Goal: Task Accomplishment & Management: Use online tool/utility

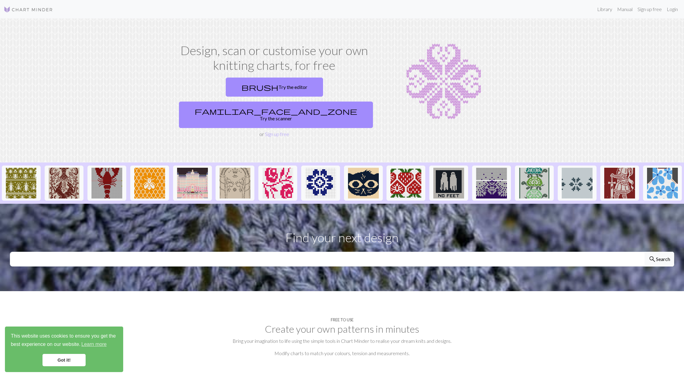
click at [215, 97] on div "brush Try the editor familiar_face_and_zone Try the scanner" at bounding box center [274, 102] width 196 height 55
click at [226, 88] on link "brush Try the editor" at bounding box center [274, 87] width 97 height 19
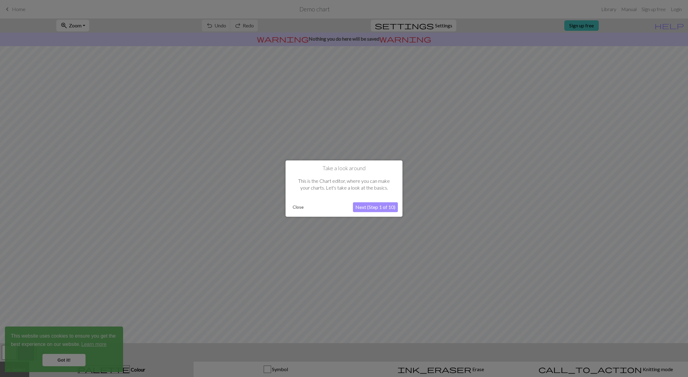
click at [371, 204] on button "Next (Step 1 of 10)" at bounding box center [375, 207] width 45 height 10
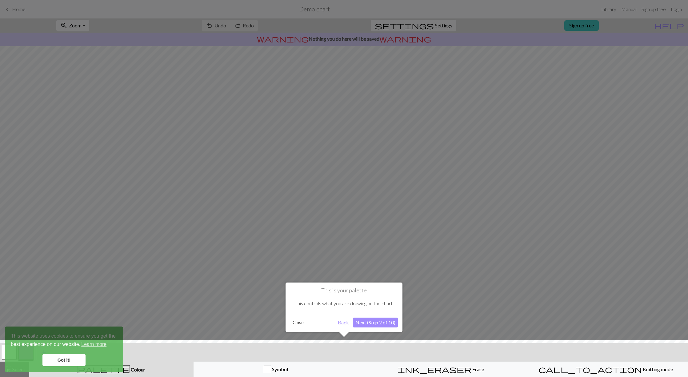
click at [381, 324] on button "Next (Step 2 of 10)" at bounding box center [375, 323] width 45 height 10
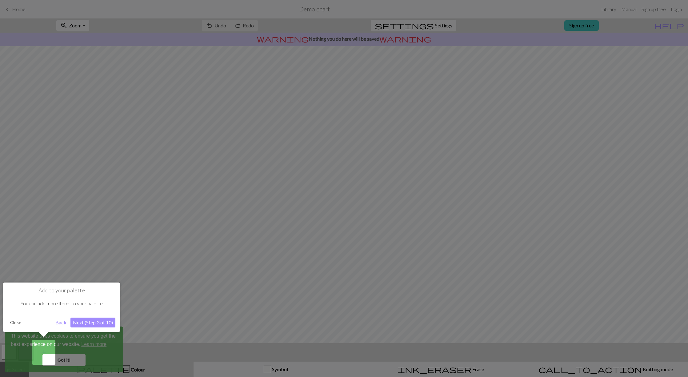
click at [99, 322] on button "Next (Step 3 of 10)" at bounding box center [92, 323] width 45 height 10
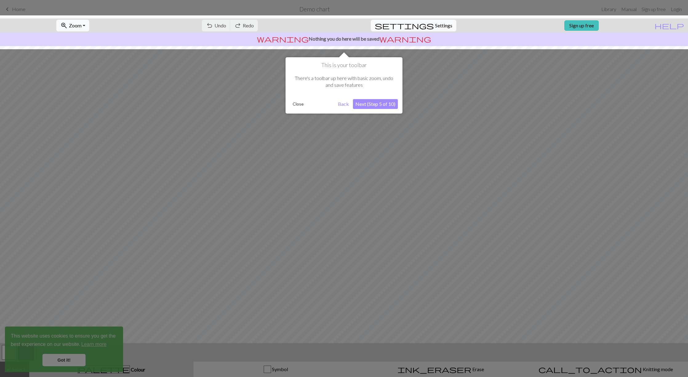
click at [374, 105] on button "Next (Step 5 of 10)" at bounding box center [375, 104] width 45 height 10
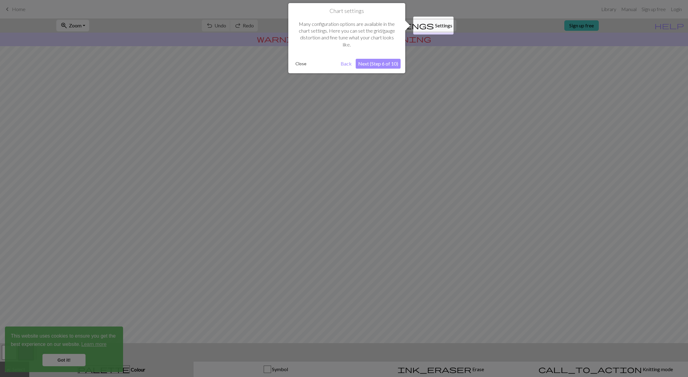
click at [377, 63] on button "Next (Step 6 of 10)" at bounding box center [378, 64] width 45 height 10
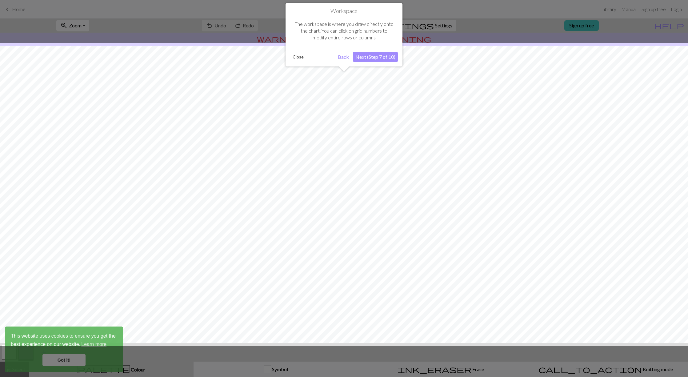
click at [388, 55] on button "Next (Step 7 of 10)" at bounding box center [375, 57] width 45 height 10
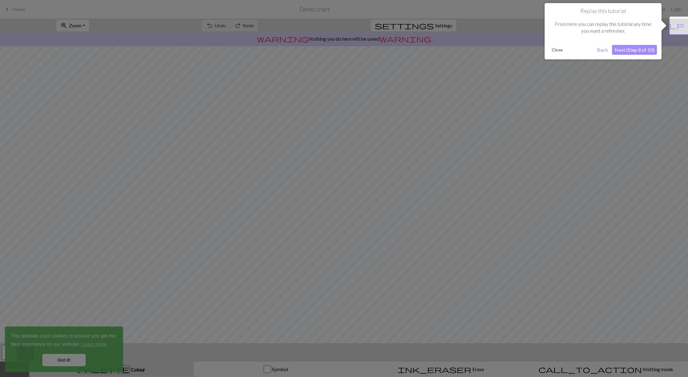
click at [635, 53] on button "Next (Step 8 of 10)" at bounding box center [634, 50] width 45 height 10
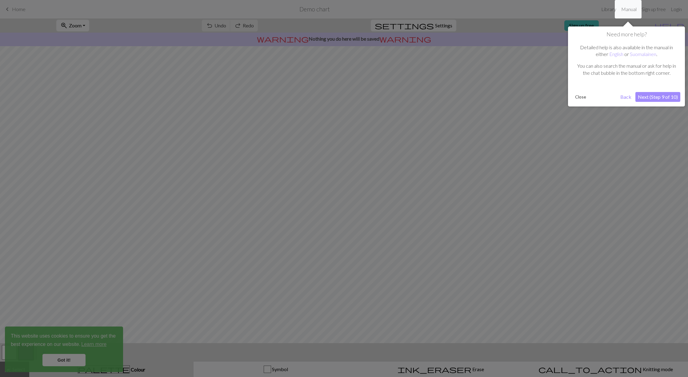
click at [640, 94] on button "Next (Step 9 of 10)" at bounding box center [658, 97] width 45 height 10
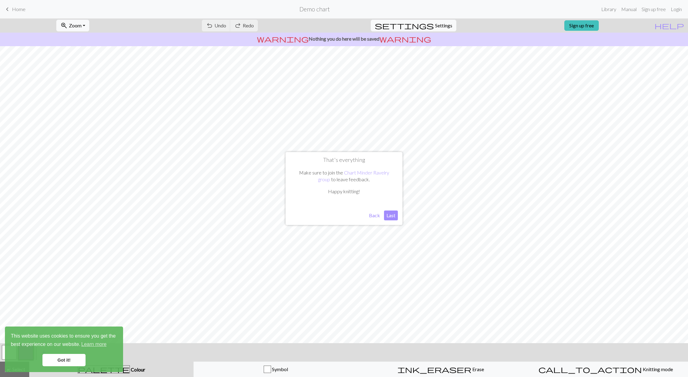
click at [385, 213] on button "Last" at bounding box center [391, 216] width 14 height 10
click at [80, 363] on link "Got it!" at bounding box center [63, 360] width 43 height 12
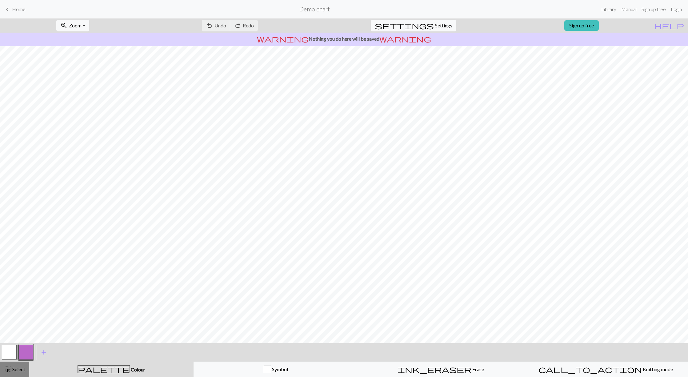
click at [7, 371] on span "highlight_alt" at bounding box center [7, 369] width 7 height 9
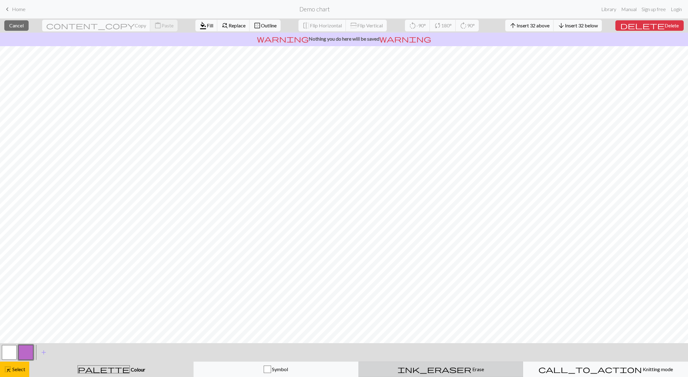
click at [455, 366] on div "ink_eraser Erase Erase" at bounding box center [441, 369] width 157 height 7
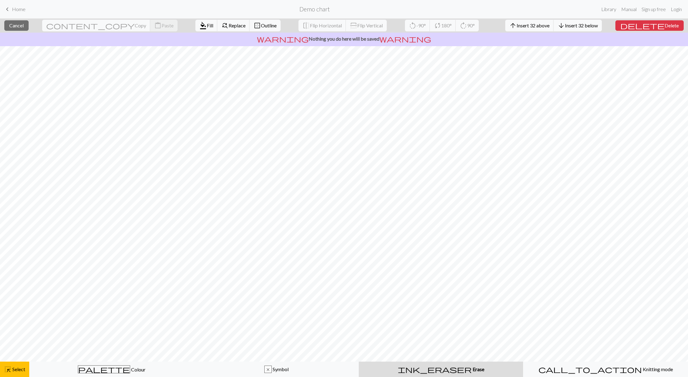
click at [431, 374] on button "ink_eraser Erase Erase" at bounding box center [441, 369] width 164 height 15
click at [433, 369] on span "ink_eraser" at bounding box center [435, 369] width 74 height 9
click at [4, 365] on span "highlight_alt" at bounding box center [7, 369] width 7 height 9
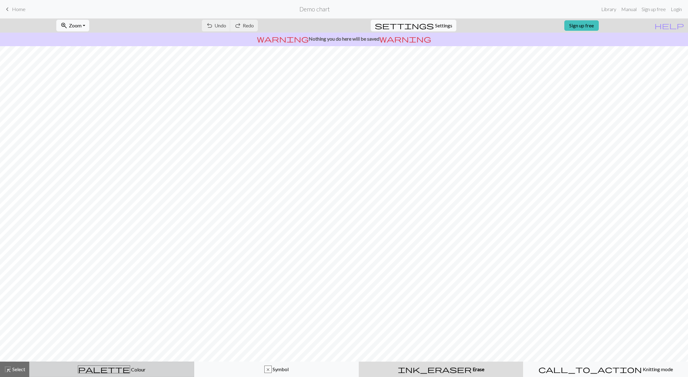
click at [150, 373] on button "palette Colour Colour" at bounding box center [111, 369] width 165 height 15
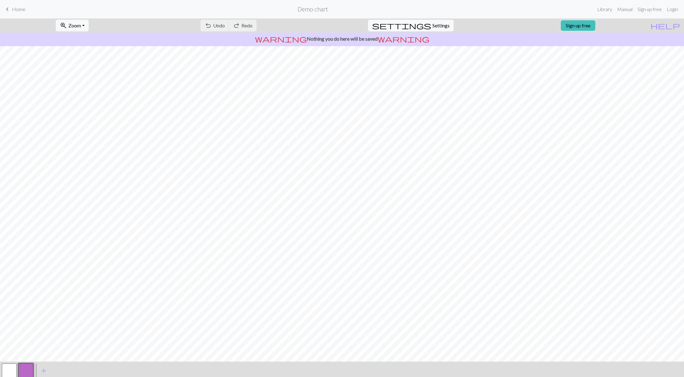
scroll to position [18, 0]
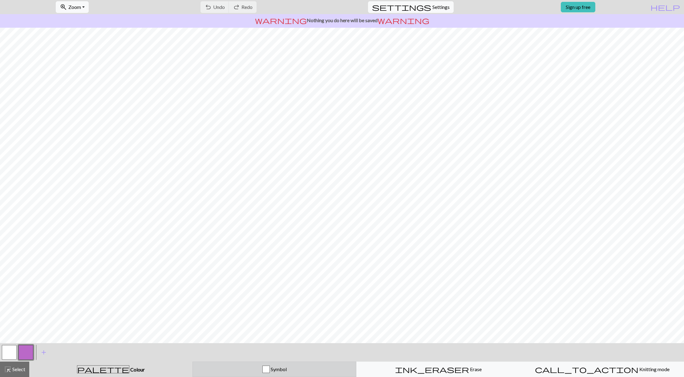
click at [263, 368] on div "button" at bounding box center [265, 369] width 7 height 7
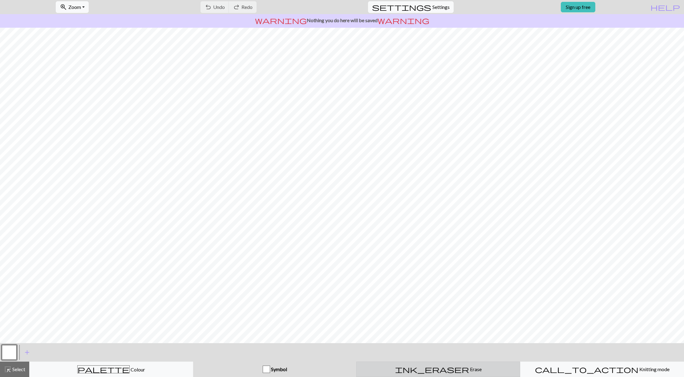
click at [431, 364] on button "ink_eraser Erase Erase" at bounding box center [438, 369] width 164 height 15
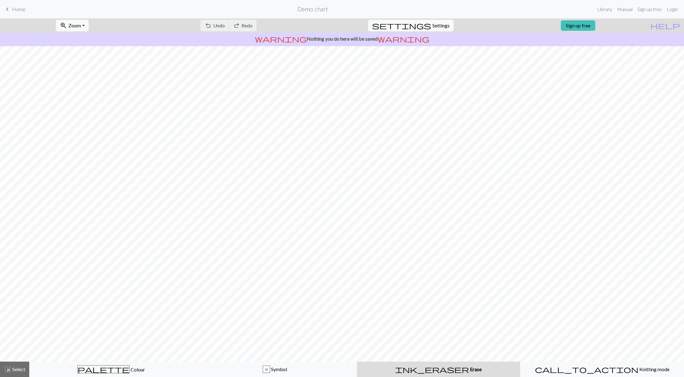
scroll to position [0, 0]
click at [586, 371] on span "call_to_action" at bounding box center [590, 369] width 103 height 9
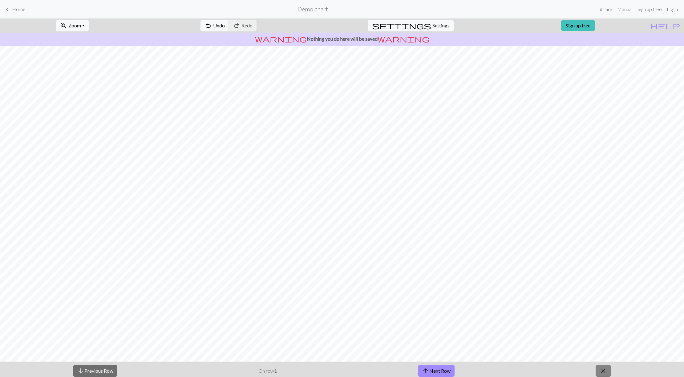
click at [604, 370] on span "close" at bounding box center [602, 371] width 7 height 9
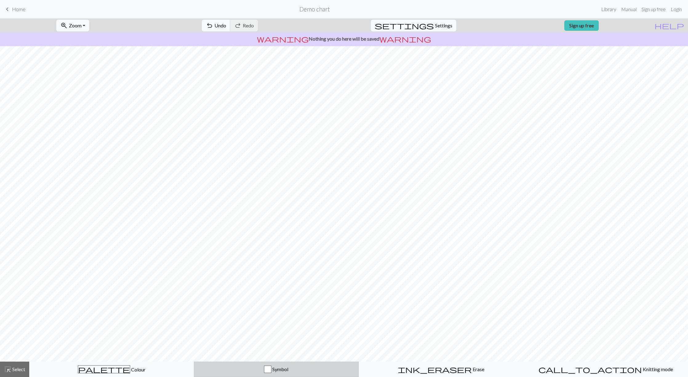
click at [263, 364] on button "Symbol" at bounding box center [276, 369] width 165 height 15
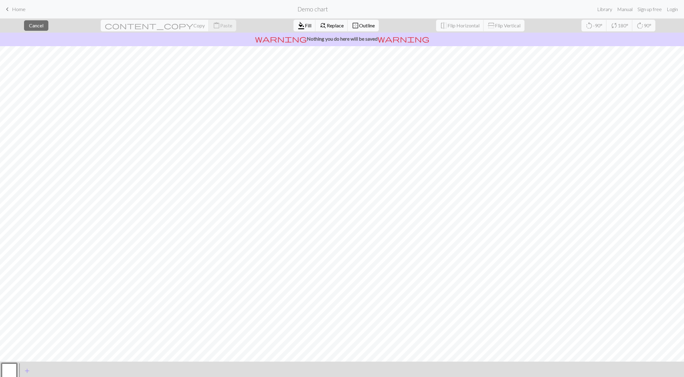
click at [359, 25] on span "Outline" at bounding box center [367, 25] width 16 height 6
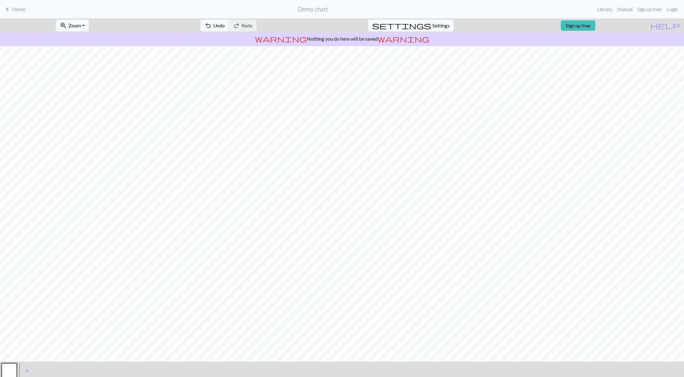
click at [432, 25] on span "Settings" at bounding box center [440, 25] width 17 height 7
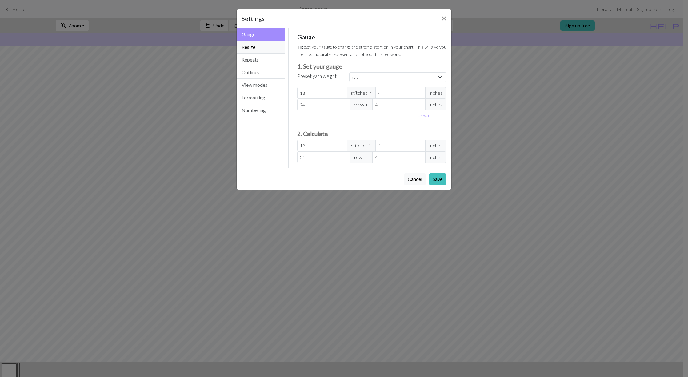
click at [251, 46] on button "Resize" at bounding box center [261, 47] width 48 height 13
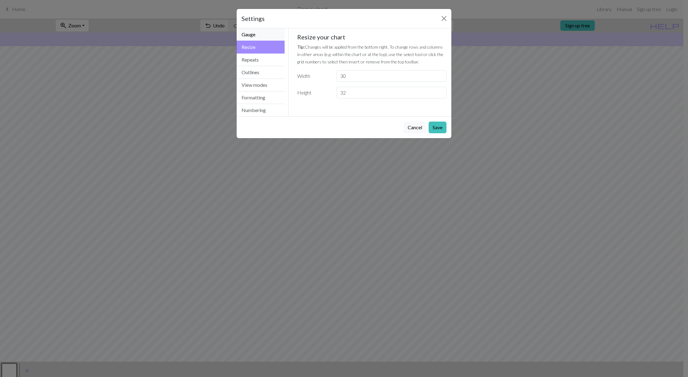
click at [253, 33] on button "Gauge" at bounding box center [261, 34] width 48 height 13
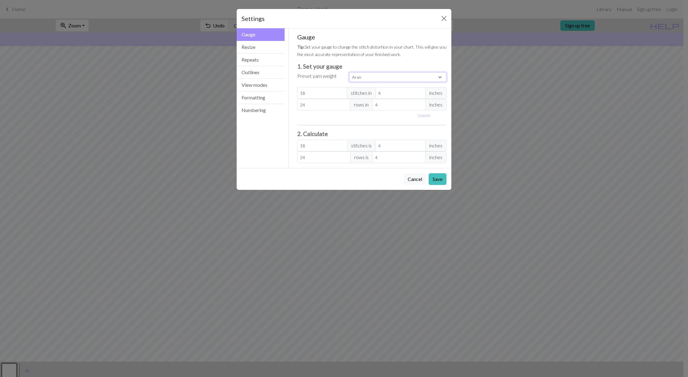
click at [371, 78] on select "Custom Square Lace Light Fingering Fingering Sport Double knit Worsted Aran Bul…" at bounding box center [397, 77] width 97 height 10
select select "fingering"
click at [349, 72] on select "Custom Square Lace Light Fingering Fingering Sport Double knit Worsted Aran Bul…" at bounding box center [397, 77] width 97 height 10
type input "28"
type input "36"
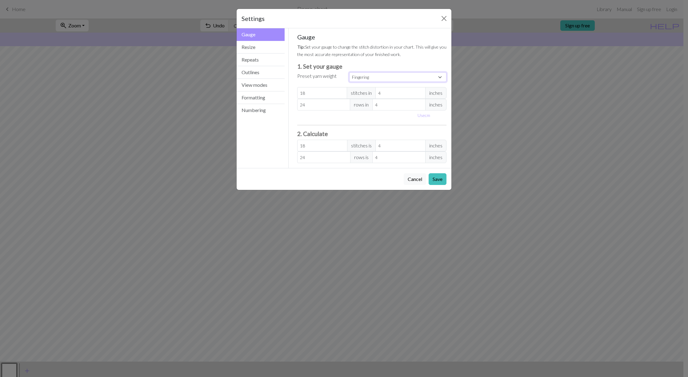
type input "28"
type input "36"
click at [319, 74] on label "Preset yarn weight" at bounding box center [316, 75] width 39 height 7
drag, startPoint x: 318, startPoint y: 137, endPoint x: 319, endPoint y: 134, distance: 3.3
click at [319, 135] on div "Gauge Tip: Set your gauge to change the stitch distortion in your chart. This w…" at bounding box center [372, 98] width 150 height 130
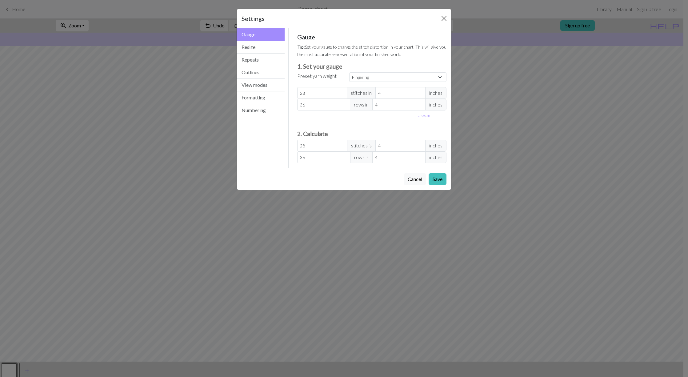
click at [322, 132] on h3 "2. Calculate" at bounding box center [372, 133] width 150 height 7
click at [315, 144] on input "28" at bounding box center [322, 146] width 50 height 12
click at [379, 129] on div "Gauge Tip: Set your gauge to change the stitch distortion in your chart. This w…" at bounding box center [372, 98] width 150 height 130
click at [431, 179] on button "Save" at bounding box center [438, 179] width 18 height 12
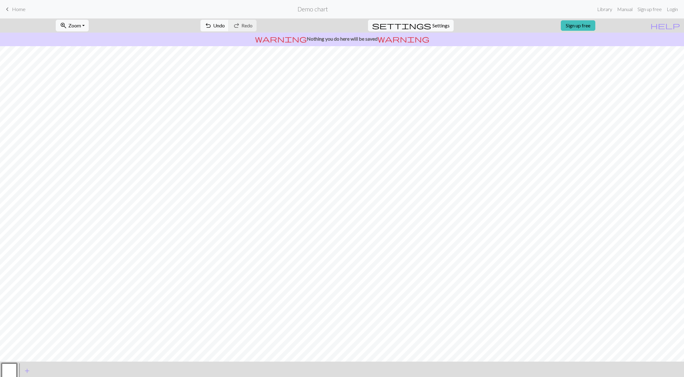
scroll to position [18, 0]
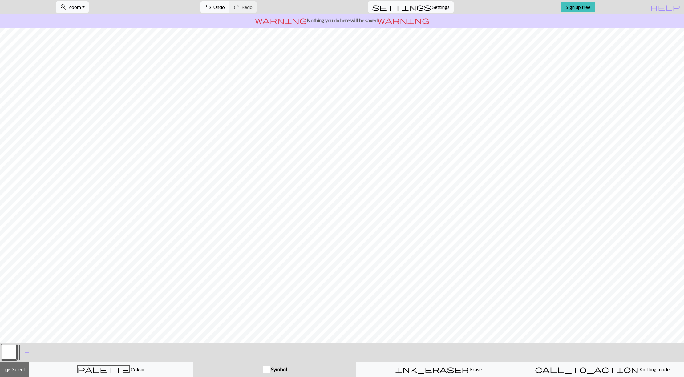
click at [11, 352] on button "button" at bounding box center [9, 352] width 15 height 15
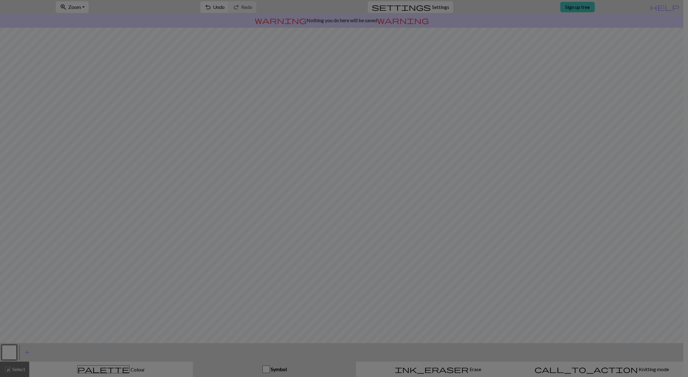
click at [25, 353] on div "Edit symbol Name Knit d f g h j k p s t F H J O P T / | 0 1 2 3 4 5 6 7 8 9 e m…" at bounding box center [344, 188] width 688 height 377
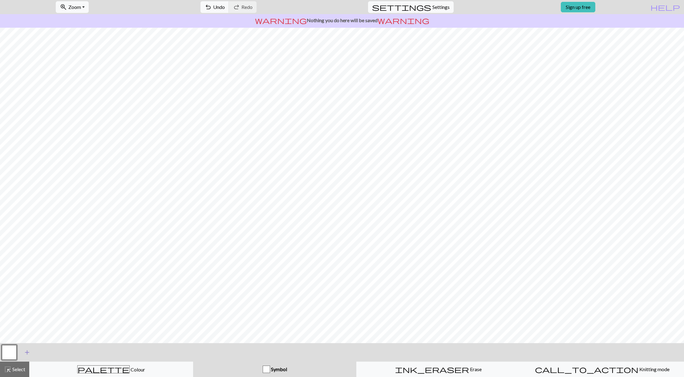
click at [26, 353] on span "add" at bounding box center [26, 352] width 7 height 9
click at [30, 356] on button "button" at bounding box center [25, 352] width 15 height 15
click at [22, 347] on button "button" at bounding box center [25, 352] width 15 height 15
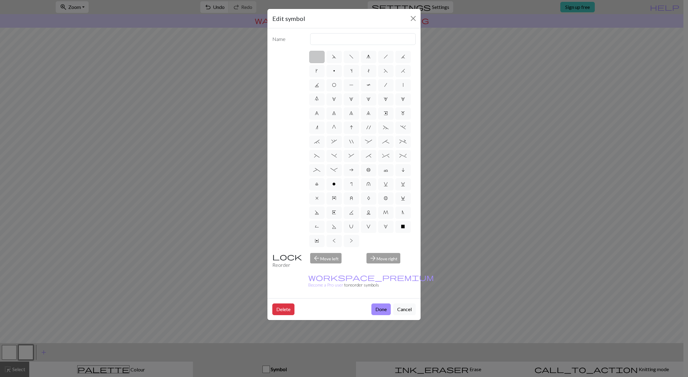
click at [378, 260] on div "arrow_forward Move right" at bounding box center [391, 261] width 57 height 16
click at [378, 259] on div "arrow_forward Move right" at bounding box center [391, 261] width 57 height 16
drag, startPoint x: 375, startPoint y: 259, endPoint x: 348, endPoint y: 260, distance: 26.5
click at [372, 259] on div "arrow_forward Move right" at bounding box center [391, 261] width 57 height 16
click at [341, 261] on div "arrow_back Move left" at bounding box center [335, 261] width 57 height 16
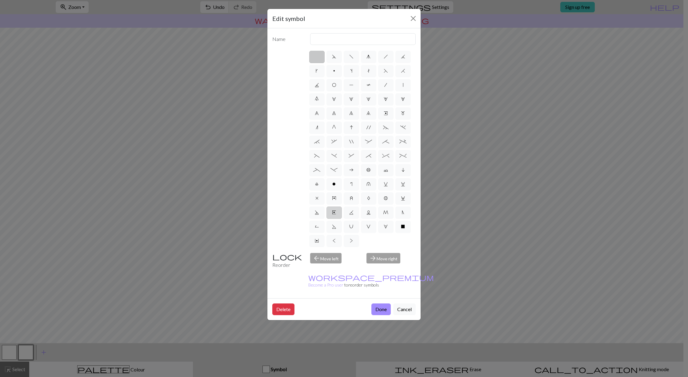
click at [339, 211] on label "E" at bounding box center [334, 213] width 15 height 12
click at [336, 211] on input "E" at bounding box center [334, 211] width 4 height 4
radio input "true"
type input "Left end"
click at [373, 256] on div "arrow_forward Move right" at bounding box center [391, 261] width 57 height 16
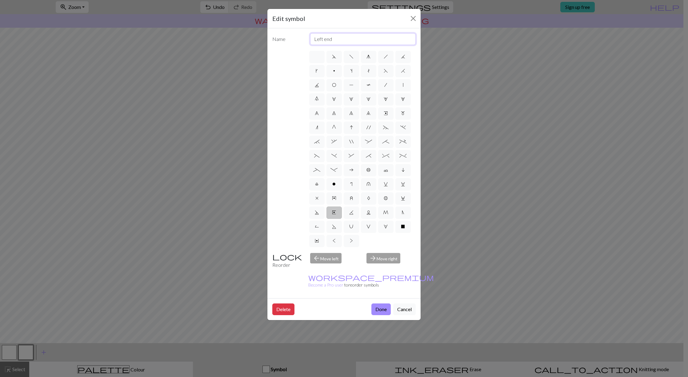
click at [343, 41] on input "Left end" at bounding box center [363, 39] width 106 height 12
click at [412, 17] on button "Close" at bounding box center [413, 19] width 10 height 10
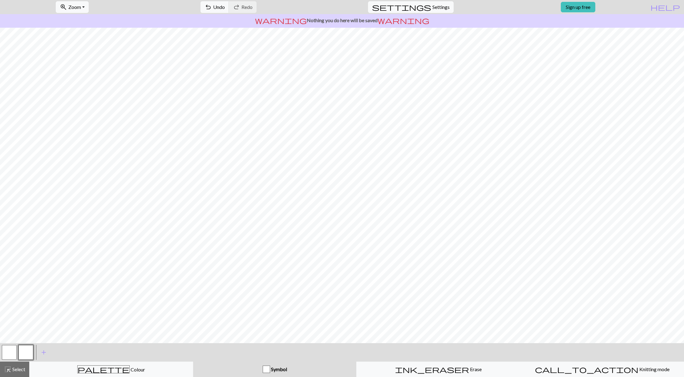
click at [16, 354] on button "button" at bounding box center [9, 352] width 15 height 15
click at [142, 368] on div "palette Colour Colour" at bounding box center [111, 369] width 156 height 8
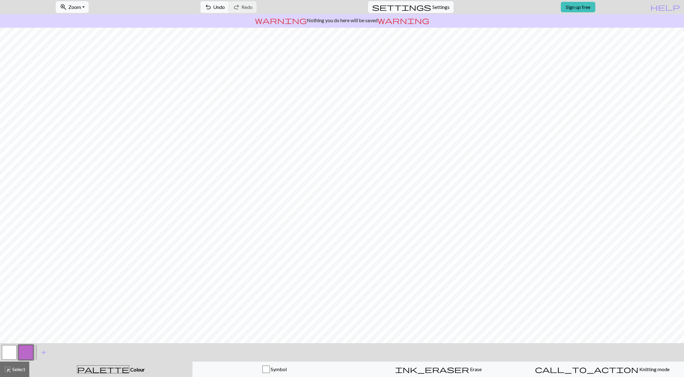
click at [27, 352] on button "button" at bounding box center [25, 352] width 15 height 15
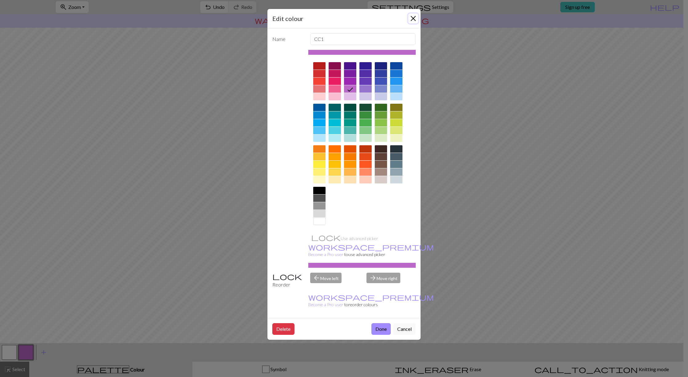
click at [413, 17] on button "Close" at bounding box center [413, 19] width 10 height 10
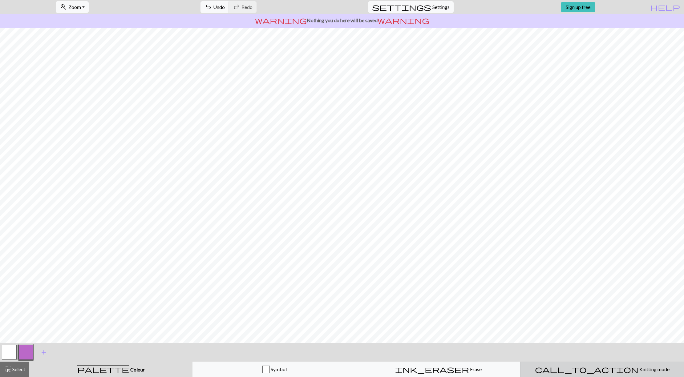
click at [574, 372] on div "call_to_action Knitting mode Knitting mode" at bounding box center [602, 369] width 156 height 7
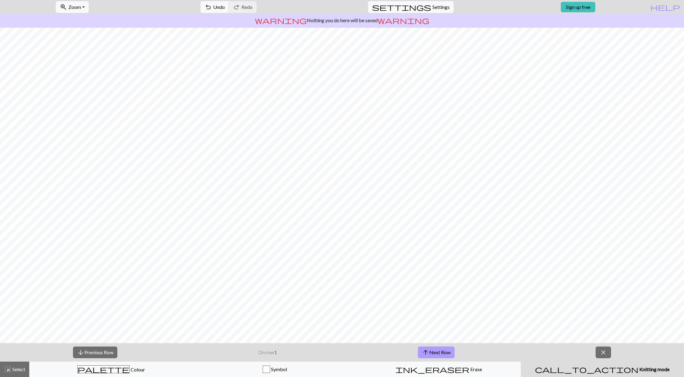
click at [442, 354] on button "arrow_upward Next Row" at bounding box center [436, 353] width 37 height 12
click at [443, 351] on button "arrow_upward Next Row" at bounding box center [436, 353] width 37 height 12
click at [606, 350] on span "close" at bounding box center [602, 352] width 7 height 9
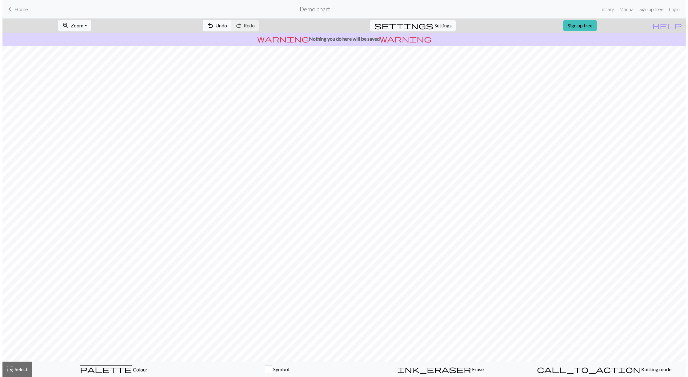
scroll to position [0, 0]
click at [84, 22] on button "zoom_in Zoom Zoom" at bounding box center [72, 26] width 33 height 12
click at [82, 22] on span "Zoom" at bounding box center [75, 25] width 13 height 6
click at [24, 374] on button "highlight_alt Select Select" at bounding box center [14, 369] width 29 height 15
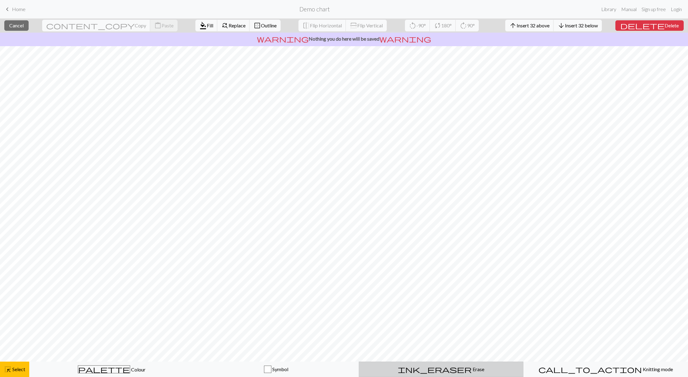
click at [472, 371] on span "Erase" at bounding box center [478, 369] width 13 height 6
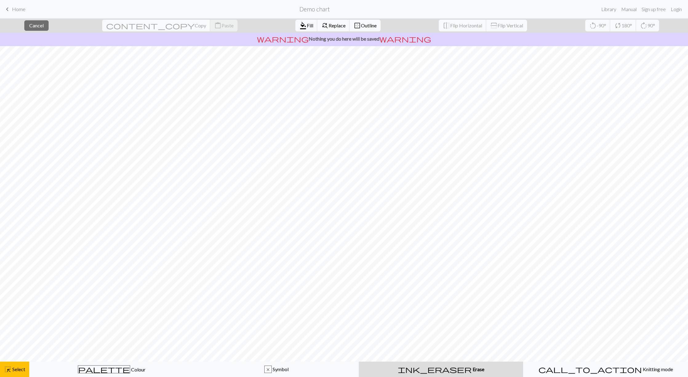
click at [424, 372] on div "ink_eraser Erase Erase" at bounding box center [441, 369] width 157 height 7
click at [85, 368] on div "palette Colour Colour" at bounding box center [111, 369] width 157 height 8
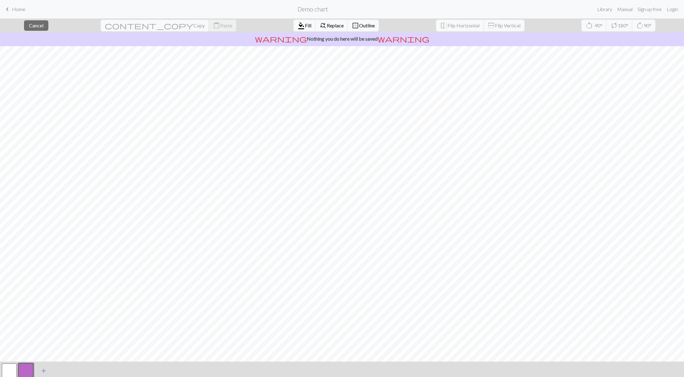
click at [41, 367] on span "add" at bounding box center [43, 371] width 7 height 9
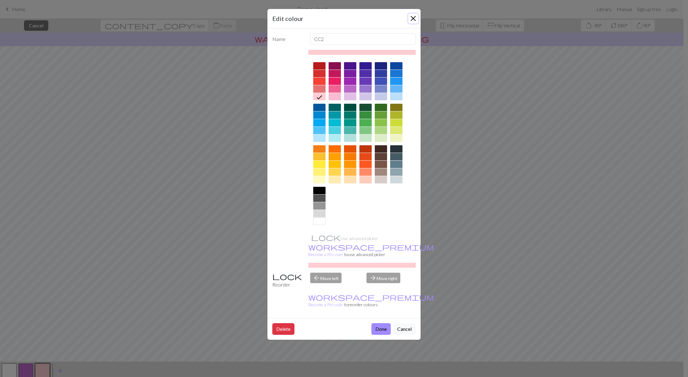
click at [415, 16] on button "Close" at bounding box center [413, 19] width 10 height 10
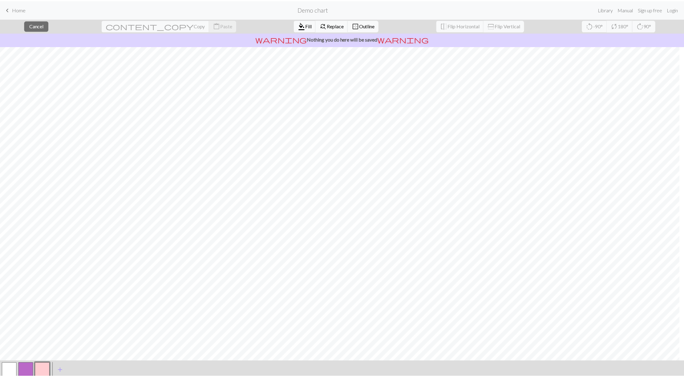
scroll to position [2, 0]
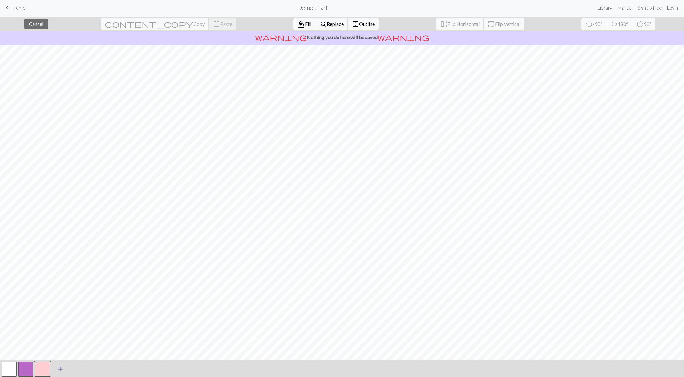
click at [59, 369] on span "add" at bounding box center [60, 369] width 7 height 9
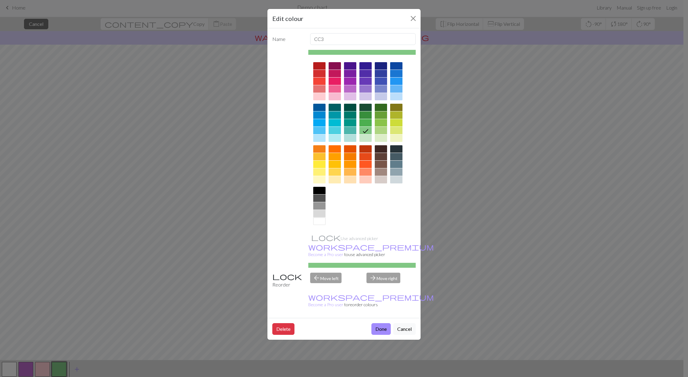
click at [415, 318] on div "Delete Done Cancel" at bounding box center [343, 329] width 153 height 22
click at [408, 323] on button "Cancel" at bounding box center [404, 329] width 22 height 12
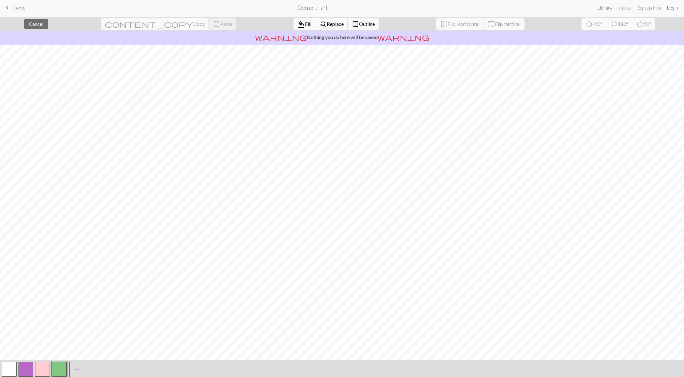
click at [327, 24] on span "Replace" at bounding box center [335, 24] width 17 height 6
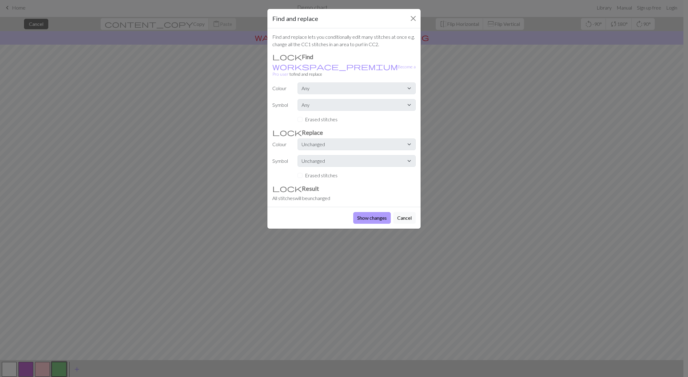
click at [372, 212] on button "Show changes" at bounding box center [372, 218] width 38 height 12
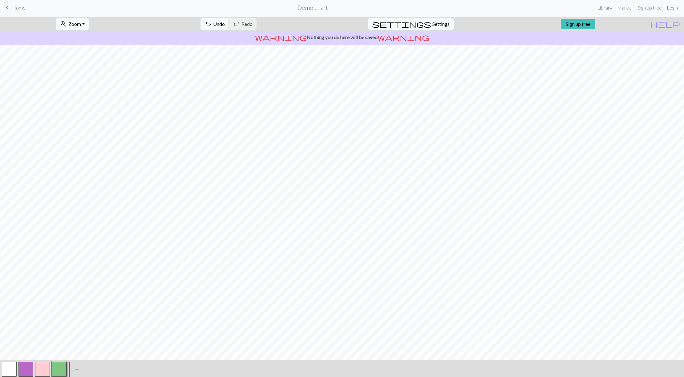
click at [8, 11] on span "keyboard_arrow_left" at bounding box center [7, 7] width 7 height 9
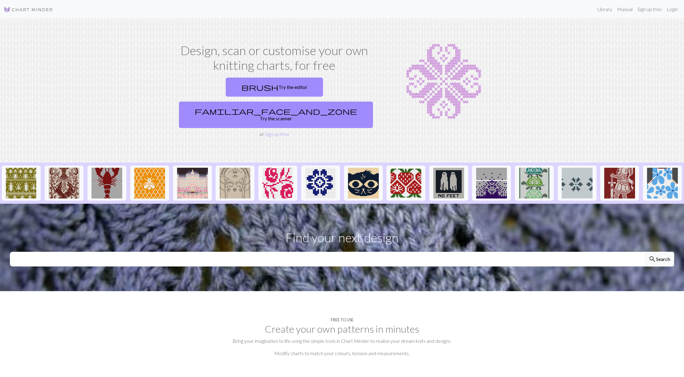
click at [25, 9] on img at bounding box center [28, 9] width 49 height 7
click at [107, 170] on img at bounding box center [106, 183] width 31 height 31
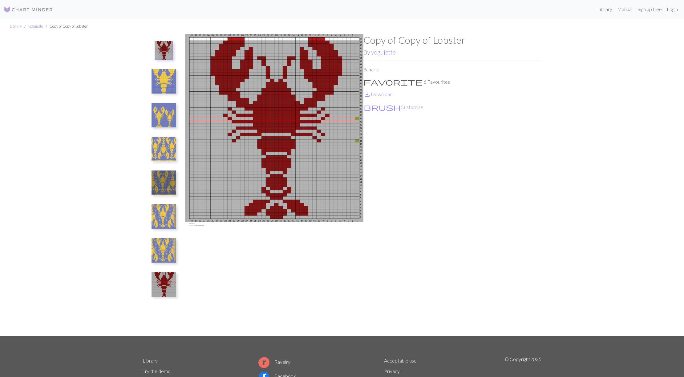
click at [158, 143] on img at bounding box center [163, 149] width 25 height 25
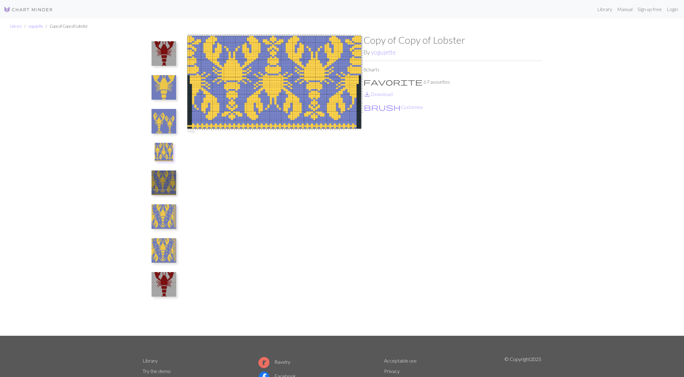
click at [156, 119] on img at bounding box center [163, 121] width 25 height 25
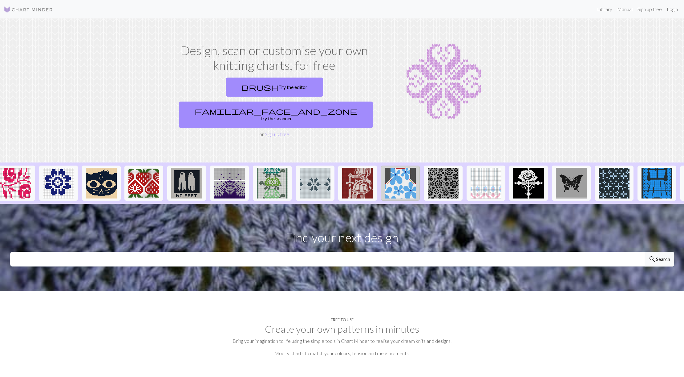
scroll to position [0, 259]
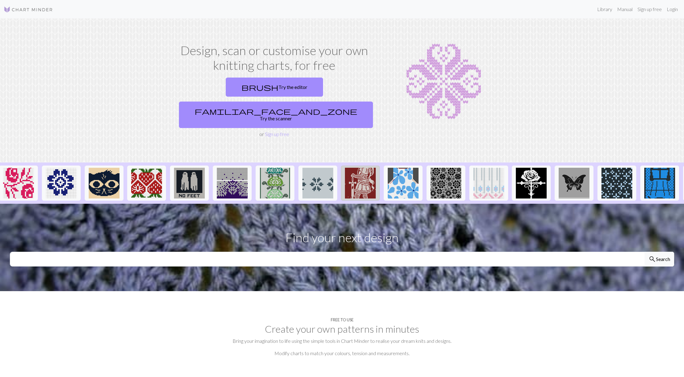
click at [362, 168] on img at bounding box center [360, 183] width 31 height 31
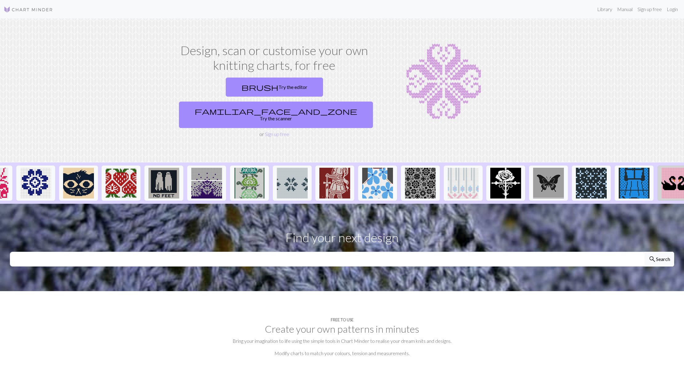
scroll to position [0, 384]
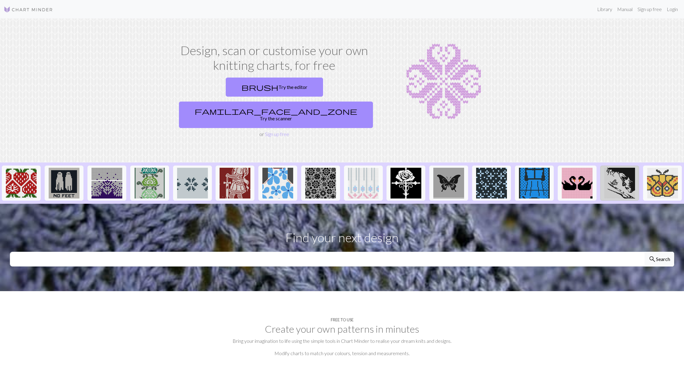
click at [618, 168] on img at bounding box center [619, 183] width 31 height 31
